Goal: Information Seeking & Learning: Learn about a topic

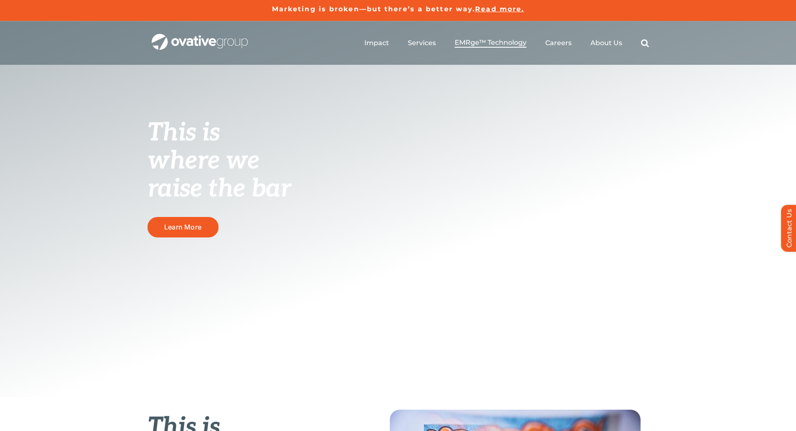
click at [499, 46] on span "EMRge™ Technology" at bounding box center [491, 42] width 72 height 8
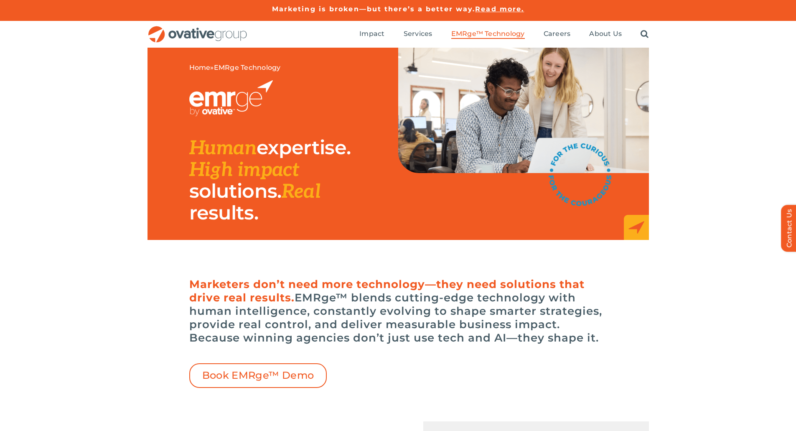
click at [209, 35] on img "OG_Full_horizontal_RGB" at bounding box center [198, 34] width 100 height 17
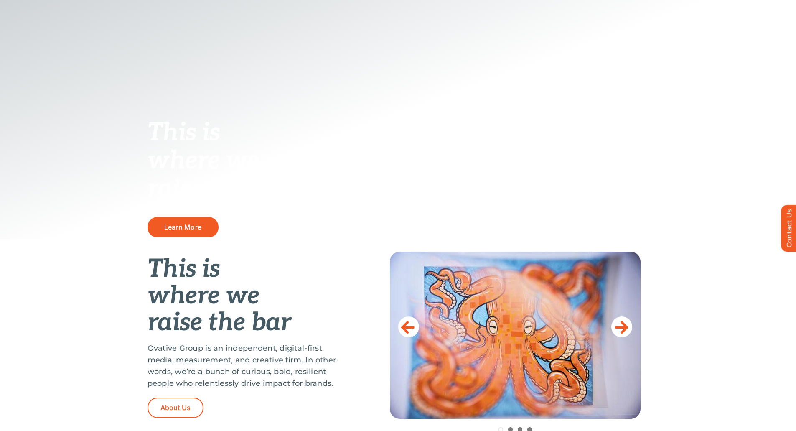
scroll to position [167, 0]
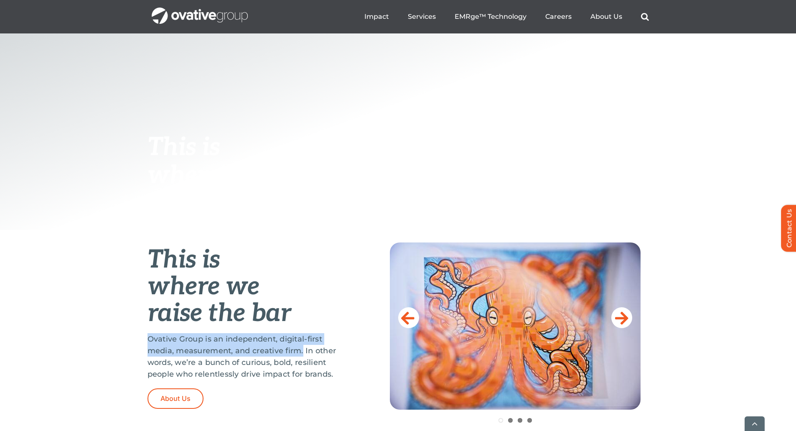
drag, startPoint x: 147, startPoint y: 339, endPoint x: 303, endPoint y: 352, distance: 156.9
click at [303, 352] on p "Ovative Group is an independent, digital-first media, measurement, and creative…" at bounding box center [248, 356] width 201 height 47
copy p "Ovative Group is an independent, digital-first media, measurement, and creative…"
click at [518, 17] on span "EMRge™ Technology" at bounding box center [491, 16] width 72 height 8
